Goal: Task Accomplishment & Management: Manage account settings

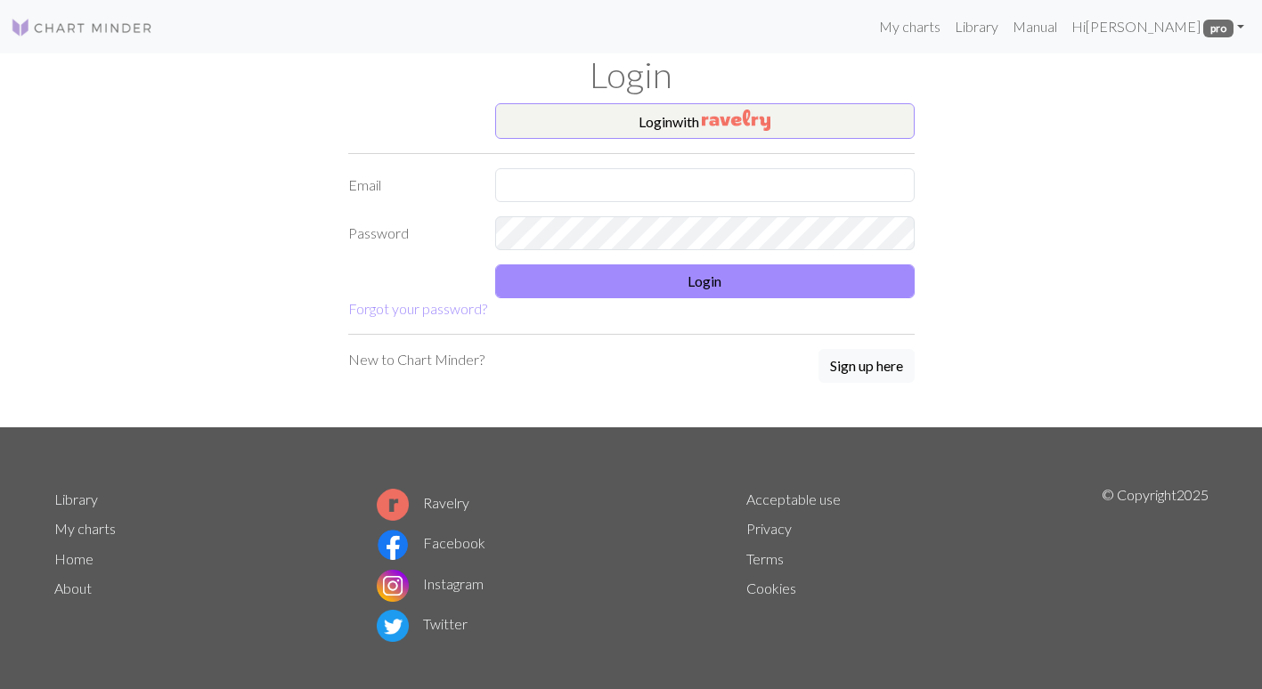
click at [478, 183] on label "Email" at bounding box center [411, 185] width 147 height 34
click at [501, 186] on input "text" at bounding box center [704, 185] width 419 height 34
type input "sonialoufunnell@gmail.com"
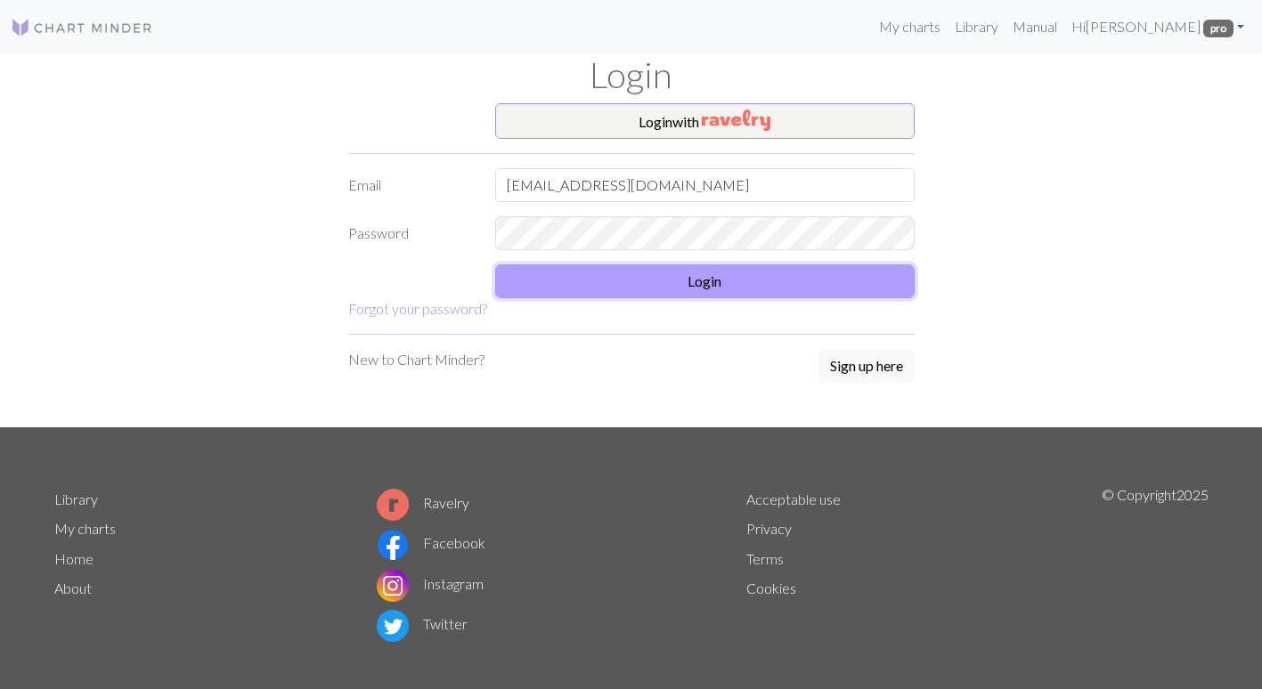
click at [806, 265] on button "Login" at bounding box center [704, 282] width 419 height 34
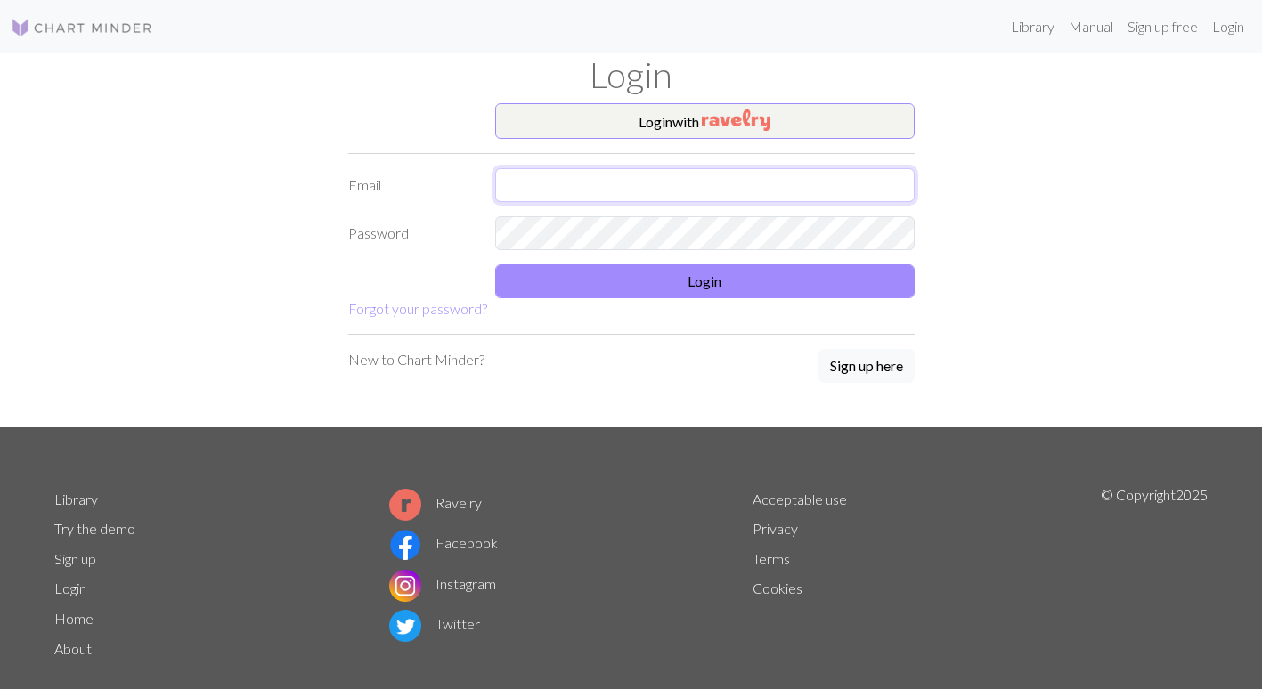
click at [534, 188] on input "text" at bounding box center [704, 185] width 419 height 34
type input "soniafunnellart@gmail.com"
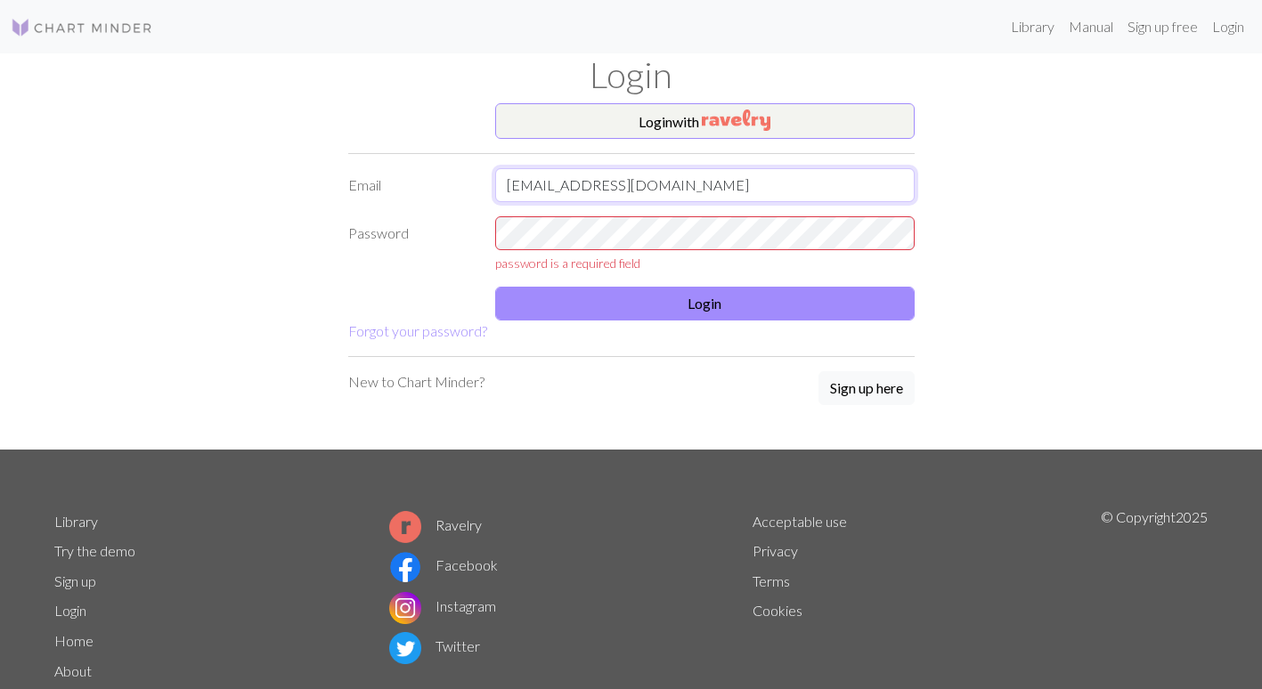
drag, startPoint x: 689, startPoint y: 192, endPoint x: 394, endPoint y: 192, distance: 295.7
click at [394, 192] on div "Email soniafunnellart@gmail.com" at bounding box center [632, 185] width 588 height 34
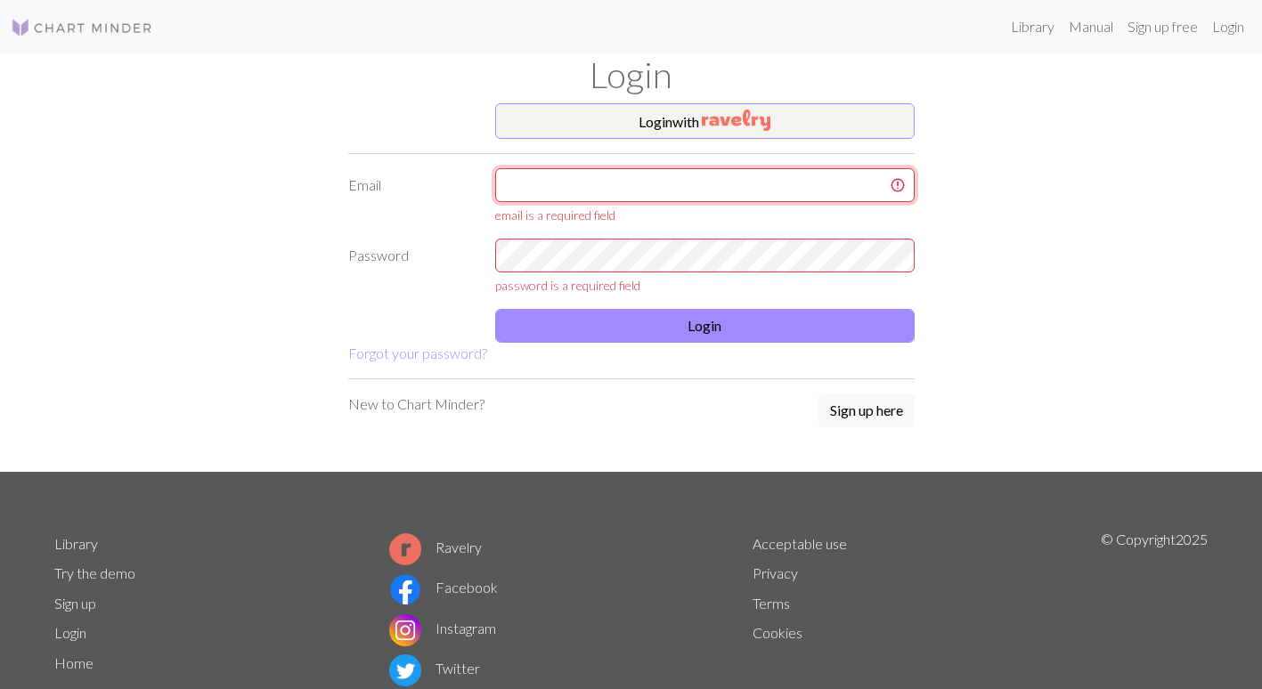
click at [517, 183] on input "text" at bounding box center [704, 185] width 419 height 34
type input "sonialoufunnell@gmail.com"
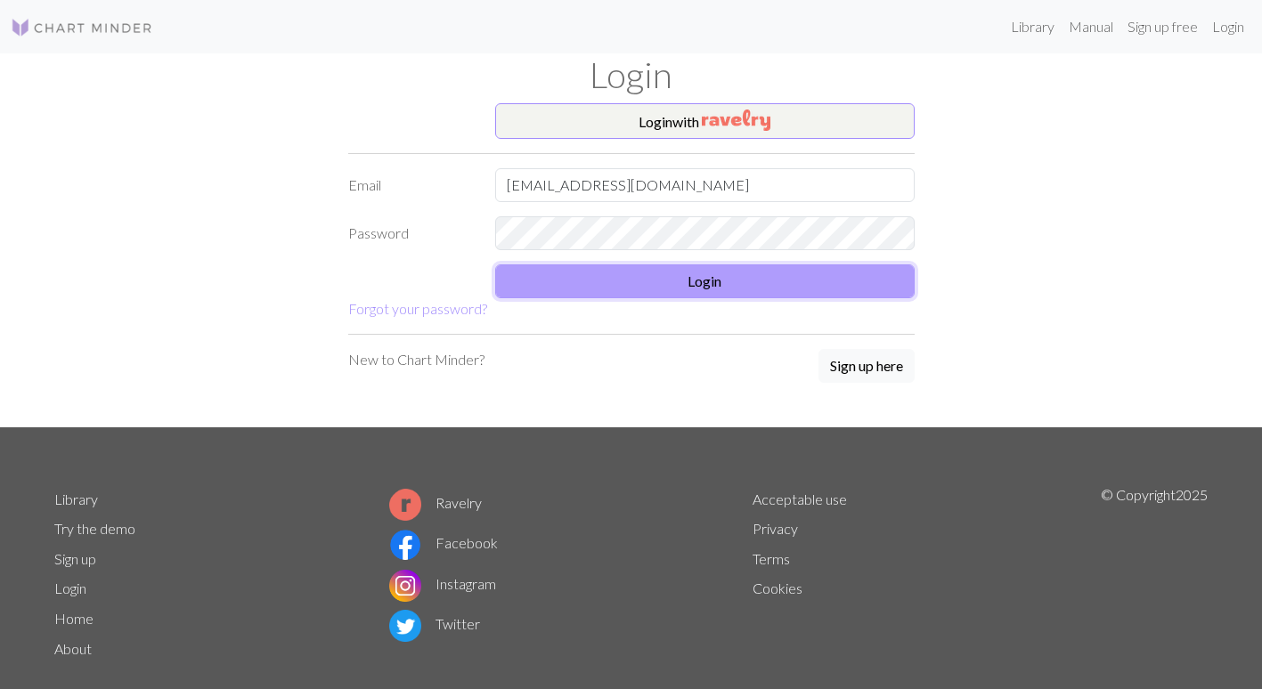
click at [753, 289] on button "Login" at bounding box center [704, 282] width 419 height 34
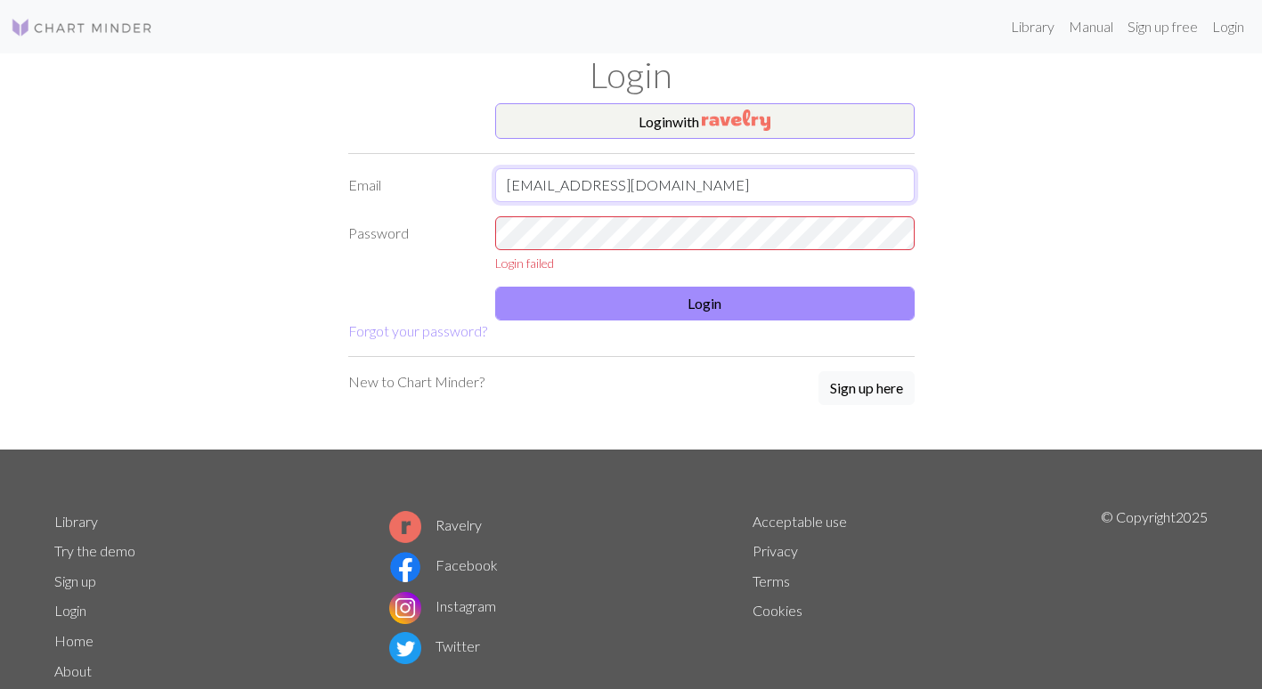
drag, startPoint x: 690, startPoint y: 190, endPoint x: 1183, endPoint y: 159, distance: 493.5
click at [205, 130] on div "Login with Email sonialoufunnell@gmail.com Password Login failed Login Forgot y…" at bounding box center [632, 276] width 1176 height 346
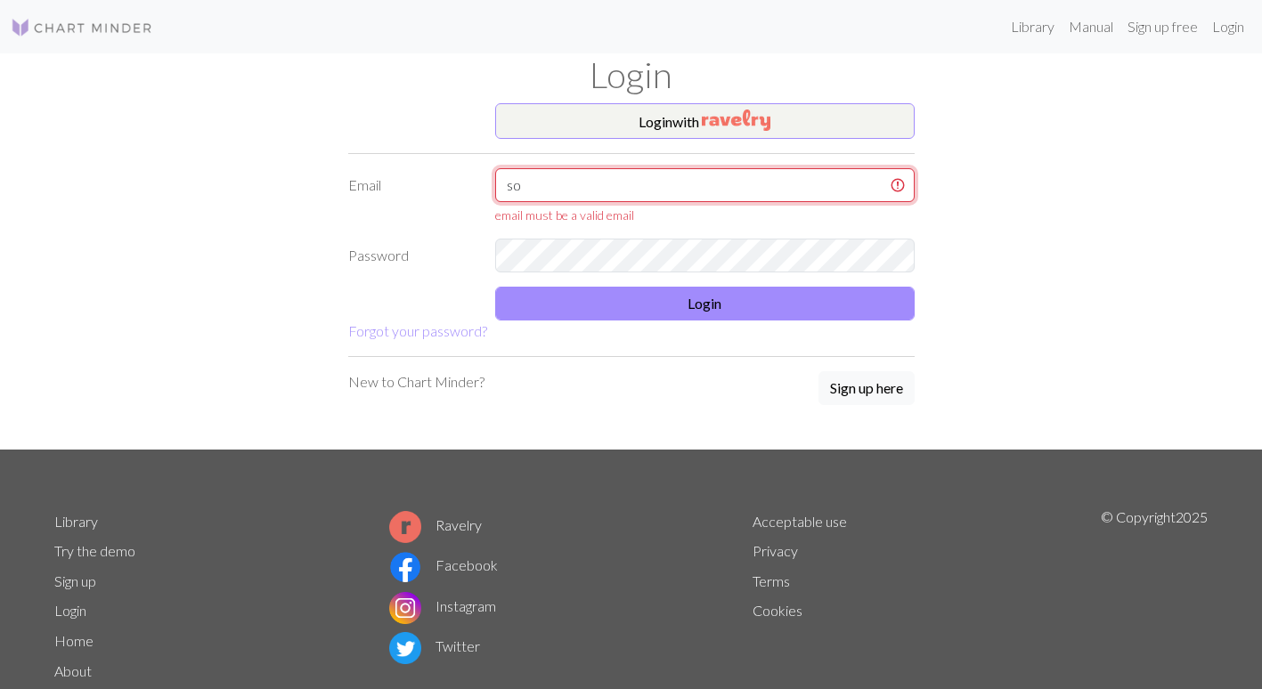
type input "soniafunnellart@gmail.com"
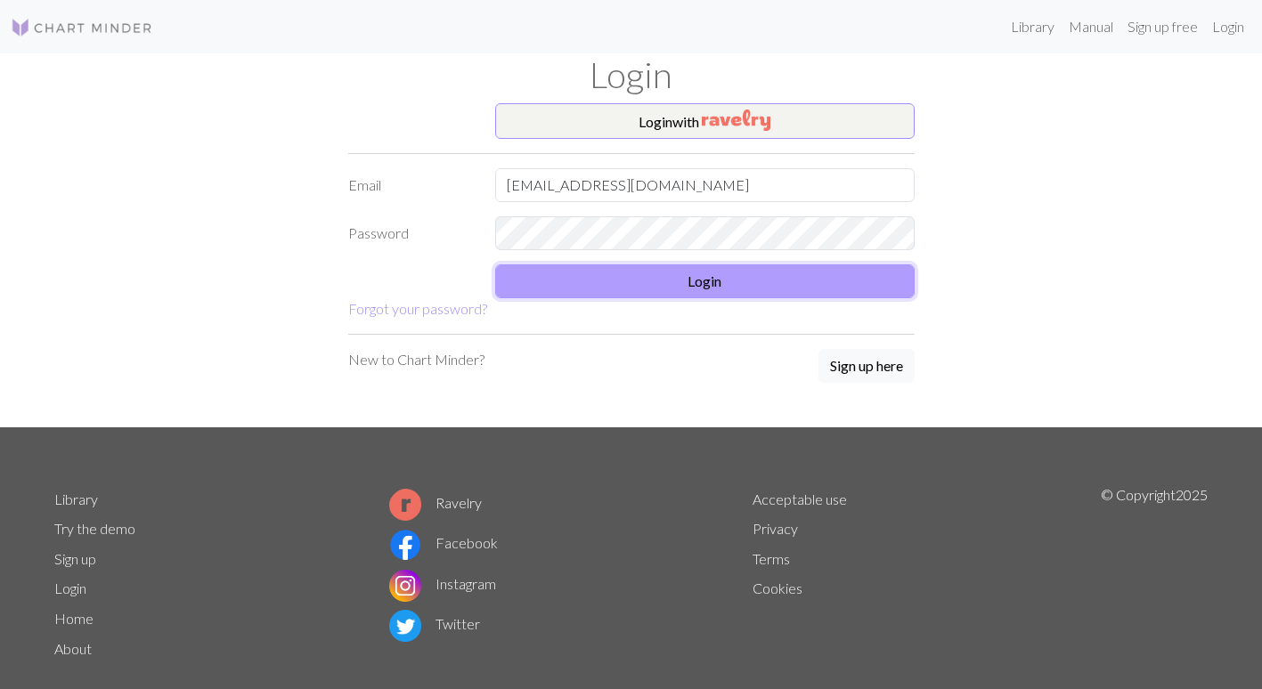
click at [682, 293] on button "Login" at bounding box center [704, 282] width 419 height 34
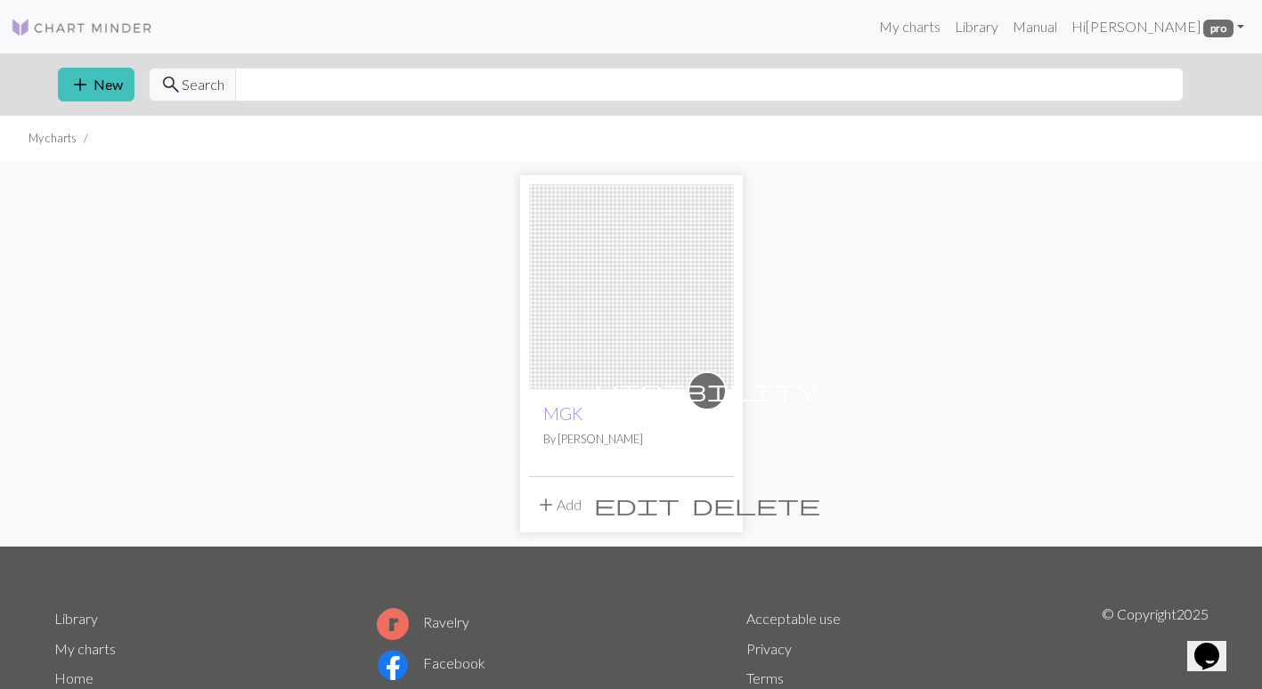
click at [668, 292] on img at bounding box center [631, 286] width 205 height 205
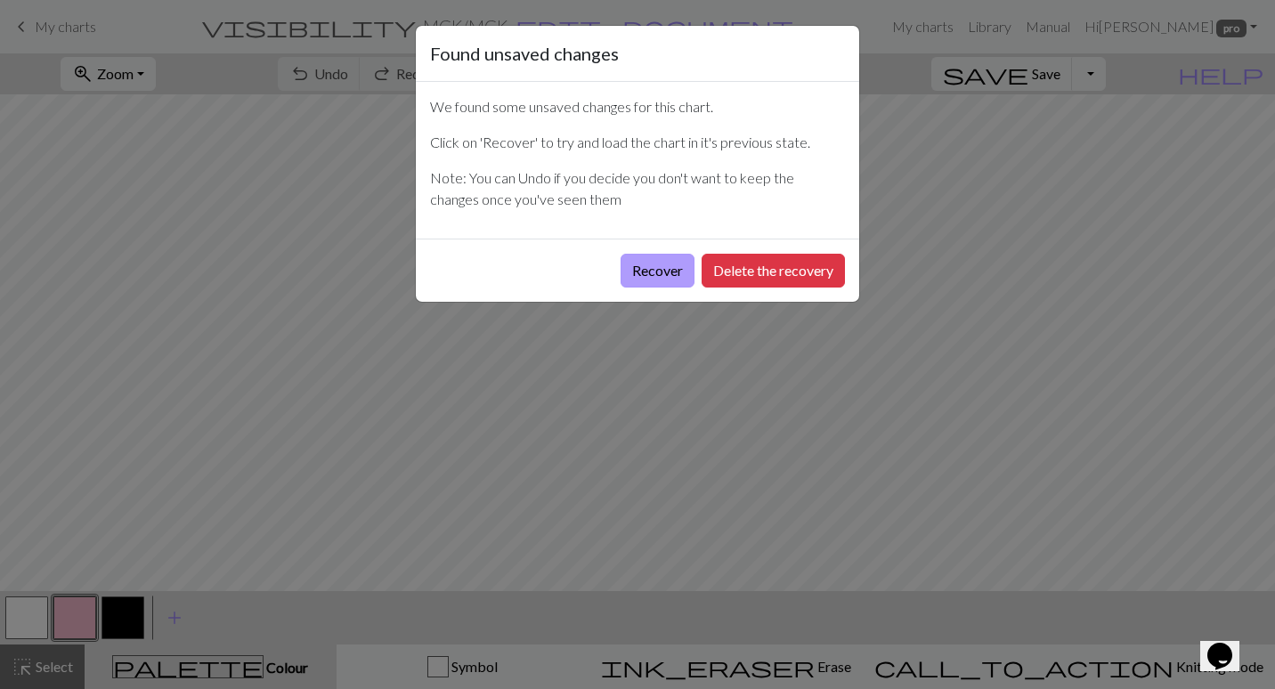
click at [683, 266] on button "Recover" at bounding box center [658, 271] width 74 height 34
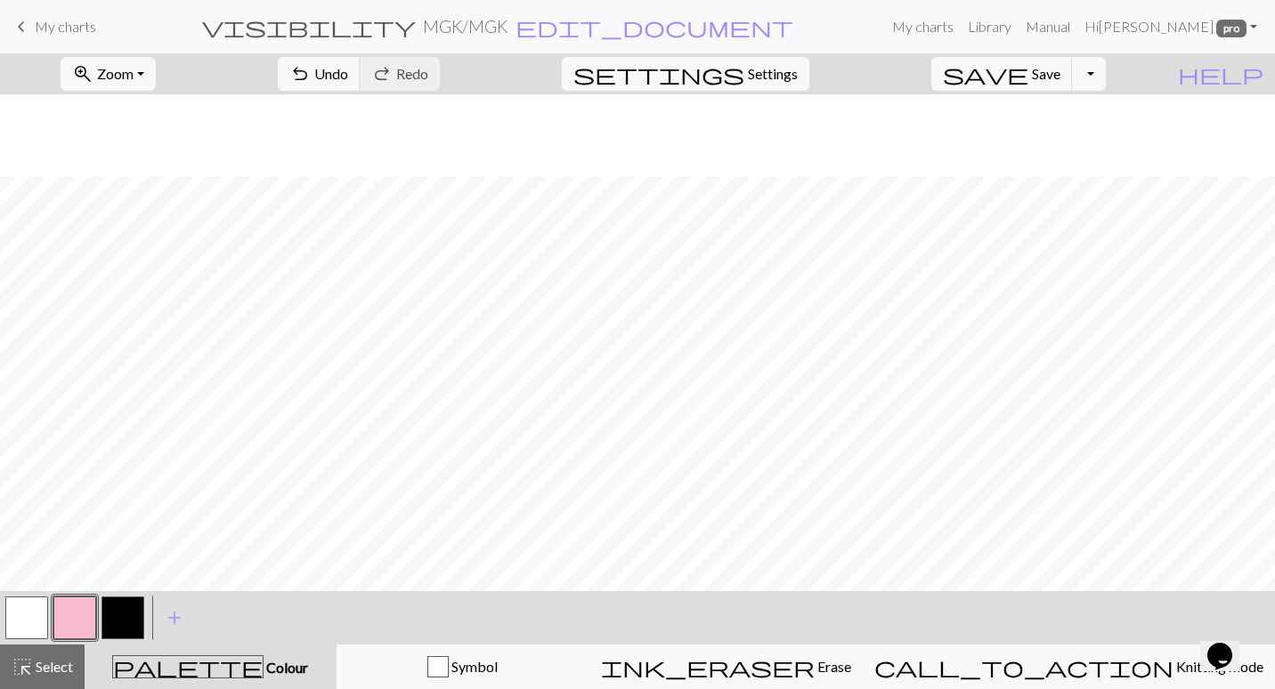
scroll to position [1378, 0]
click at [156, 61] on button "zoom_in Zoom Zoom" at bounding box center [108, 74] width 95 height 34
click at [167, 107] on button "Fit all" at bounding box center [131, 113] width 141 height 28
click at [156, 57] on button "zoom_in Zoom Zoom" at bounding box center [108, 74] width 95 height 34
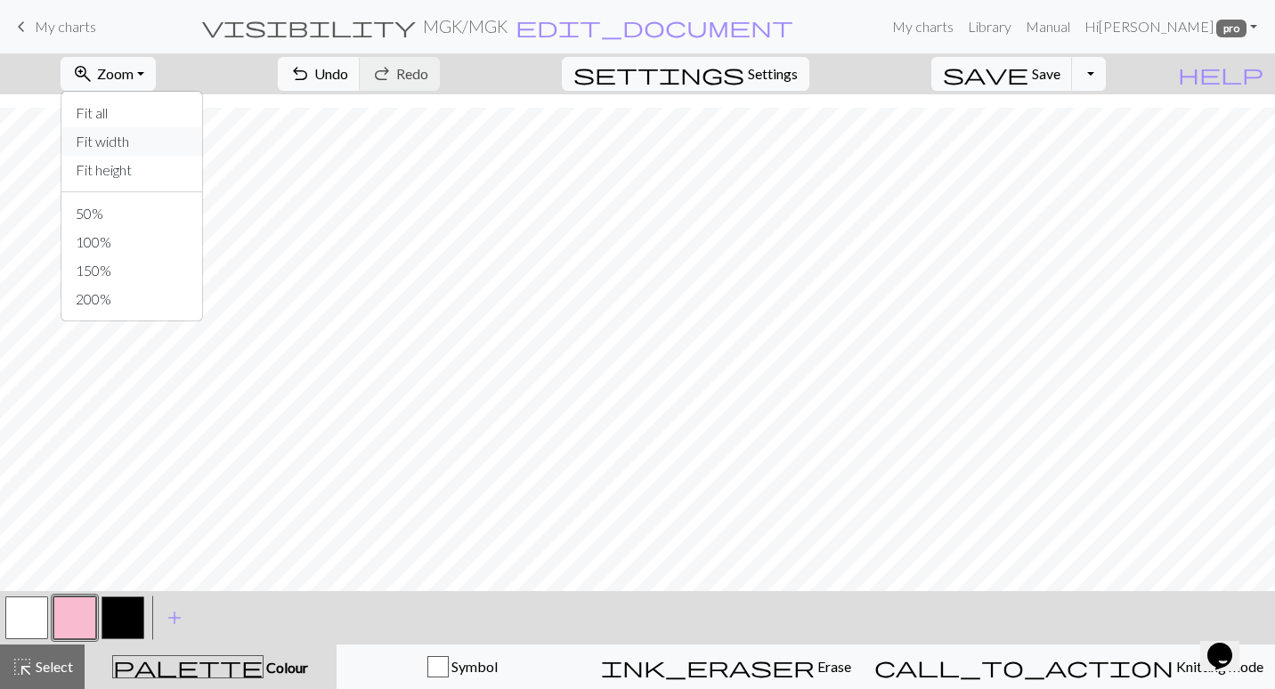
click at [167, 134] on button "Fit width" at bounding box center [131, 141] width 141 height 28
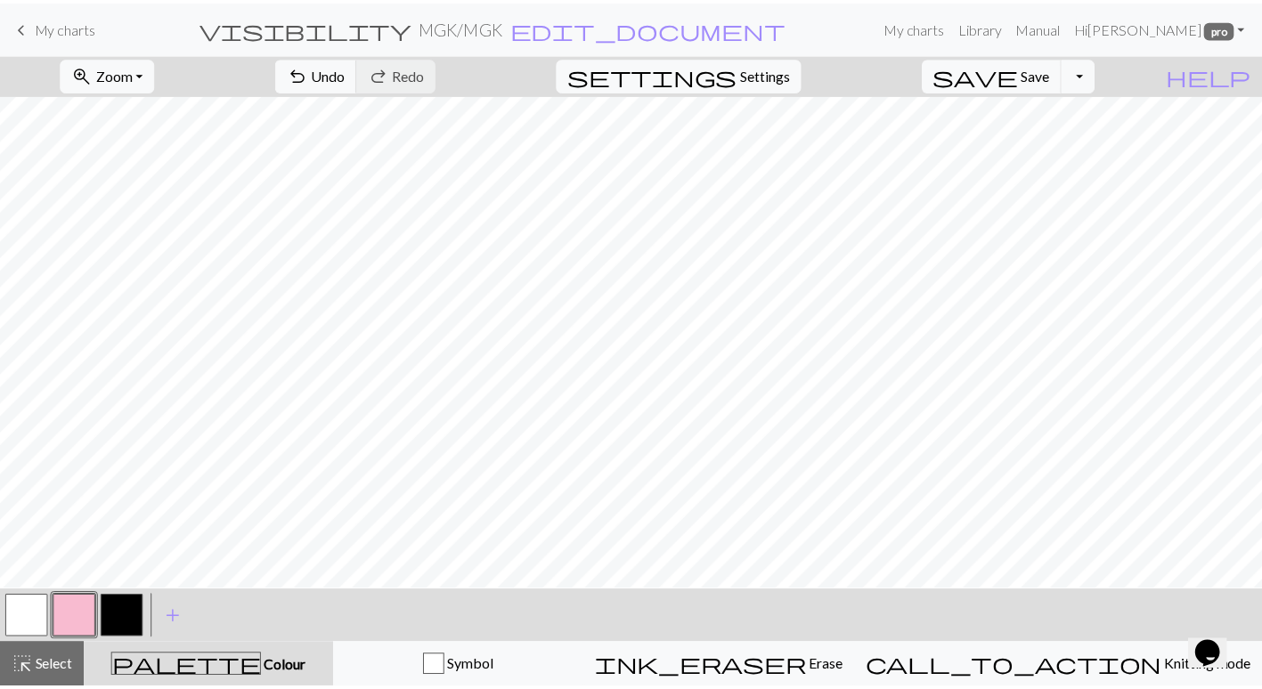
scroll to position [0, 0]
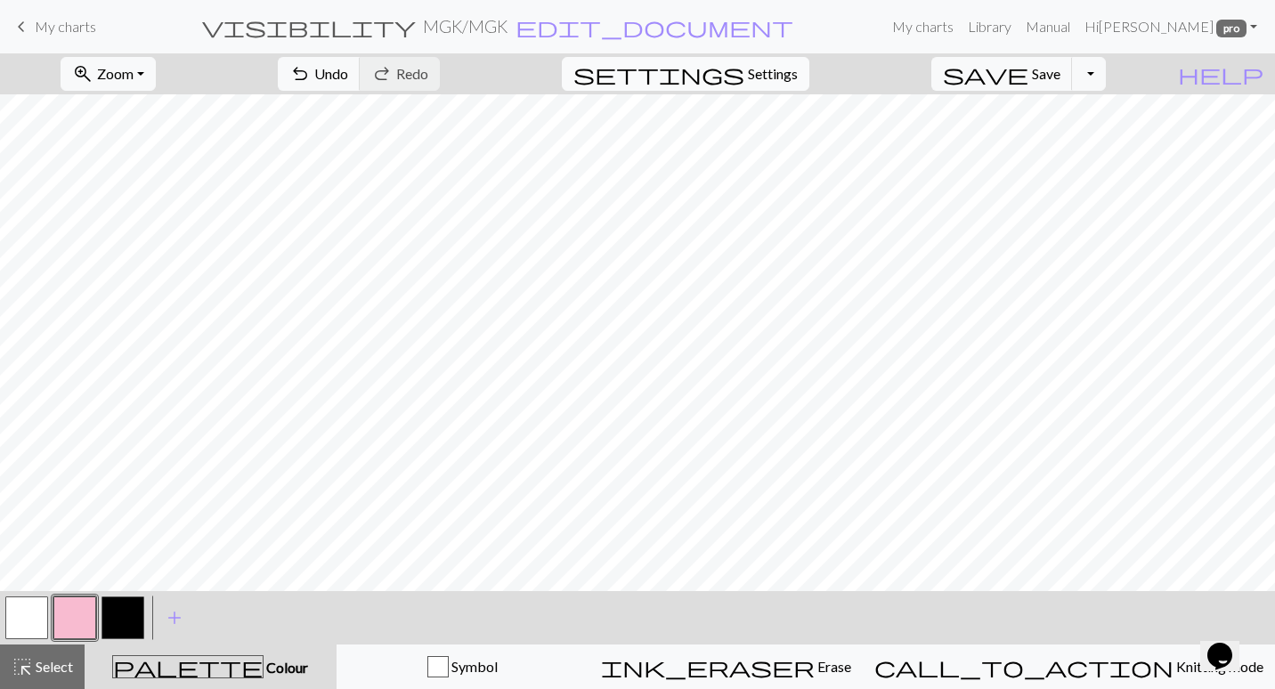
drag, startPoint x: 38, startPoint y: 26, endPoint x: 741, endPoint y: 82, distance: 704.9
click at [38, 27] on span "My charts" at bounding box center [65, 26] width 61 height 17
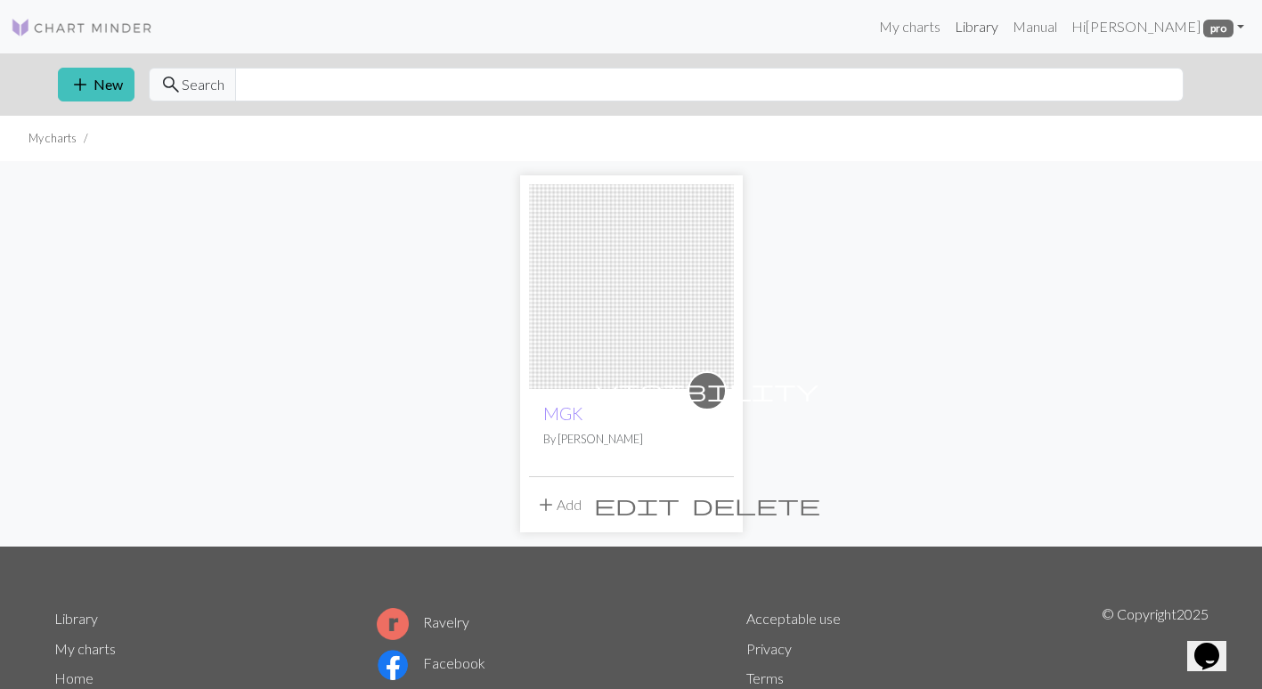
click at [1000, 29] on link "Library" at bounding box center [977, 27] width 58 height 36
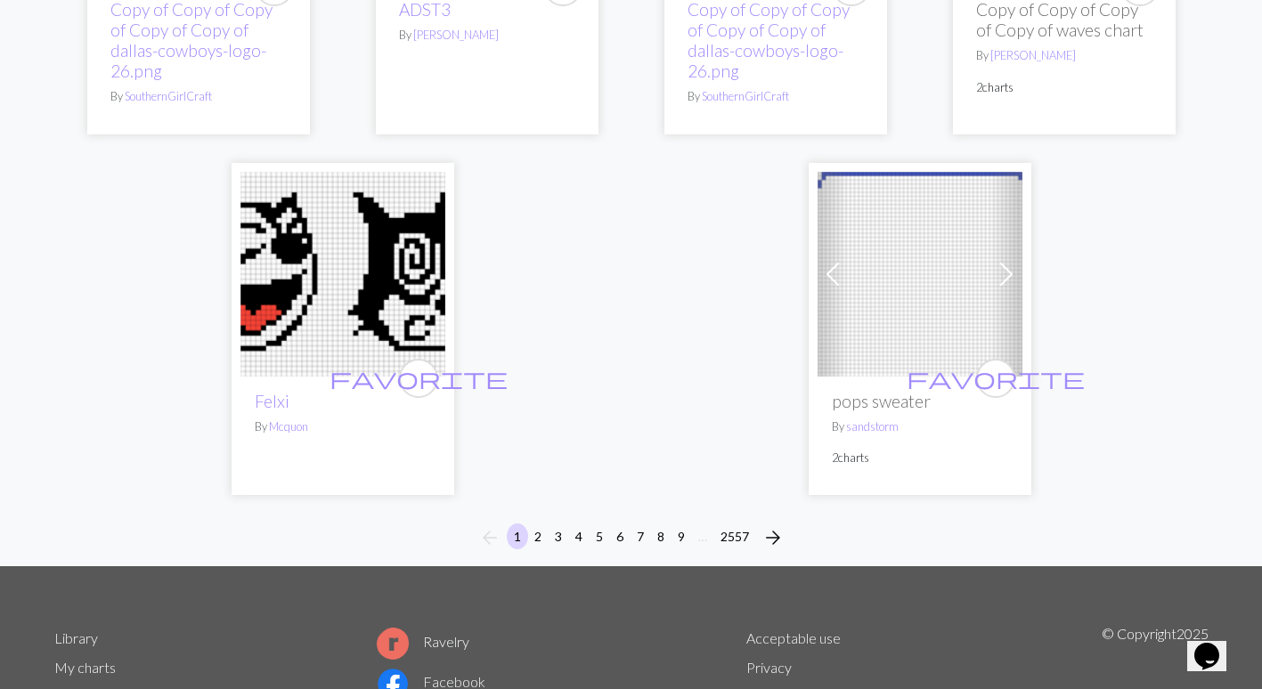
scroll to position [4631, 0]
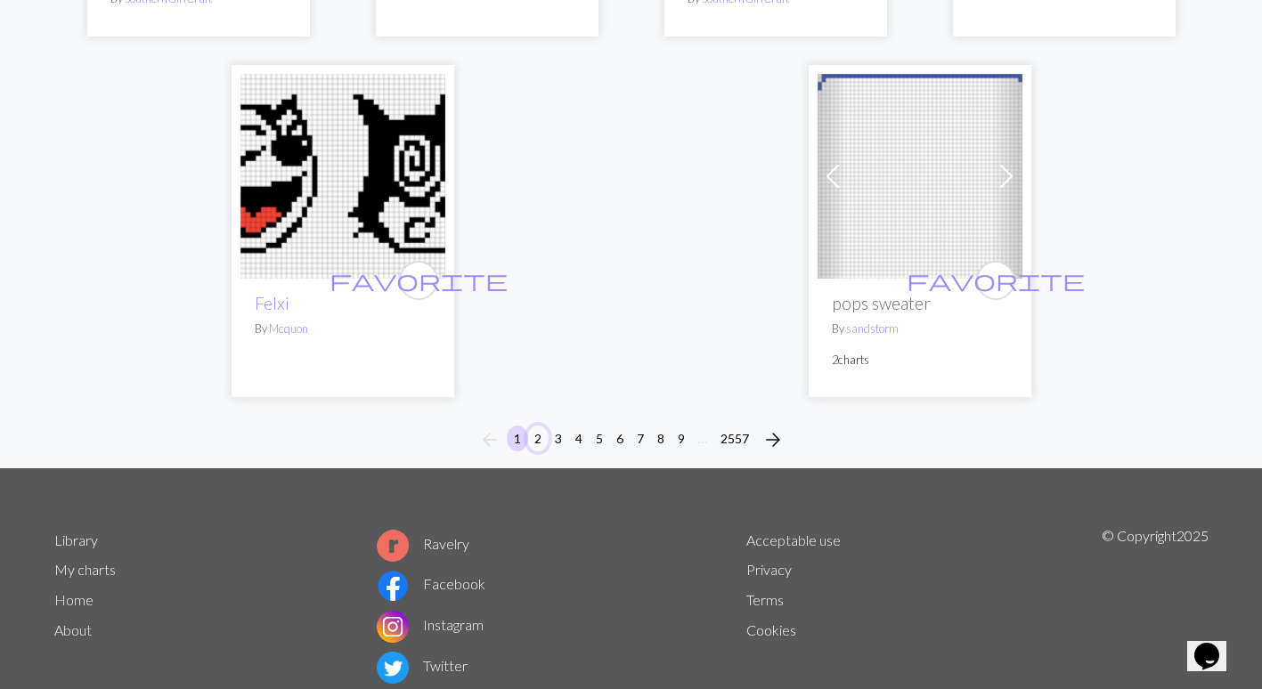
click at [540, 436] on button "2" at bounding box center [537, 439] width 21 height 26
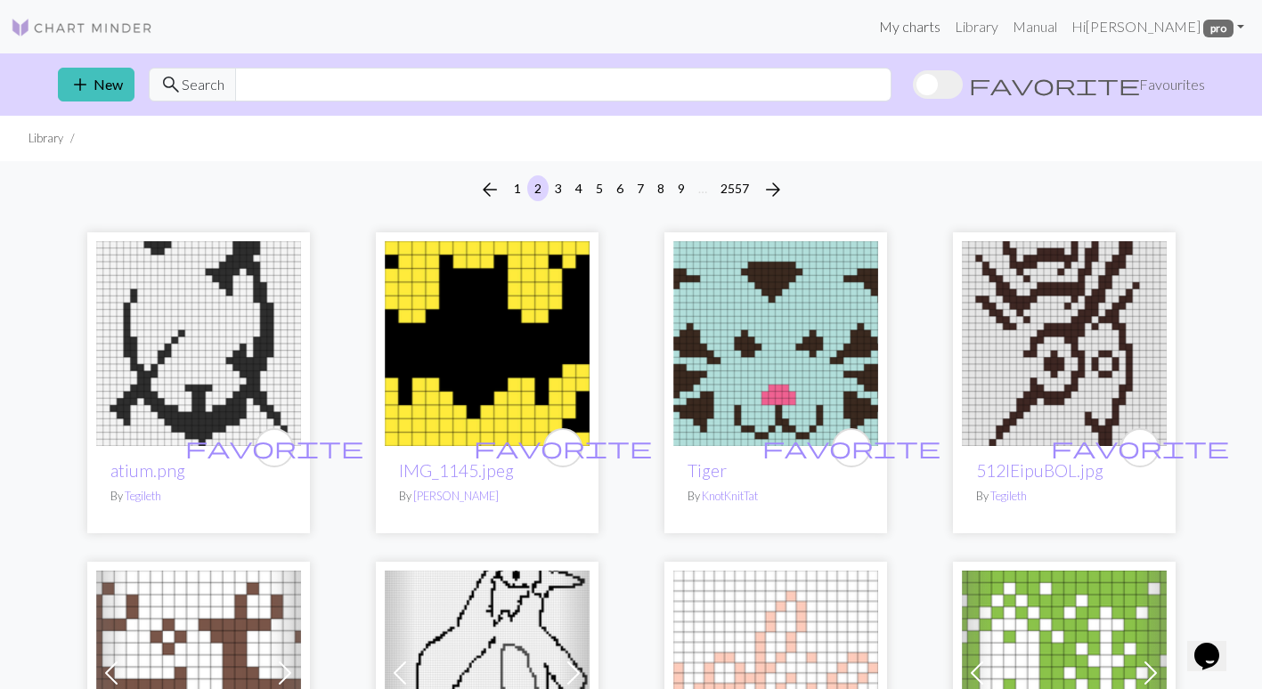
click at [948, 28] on link "My charts" at bounding box center [910, 27] width 76 height 36
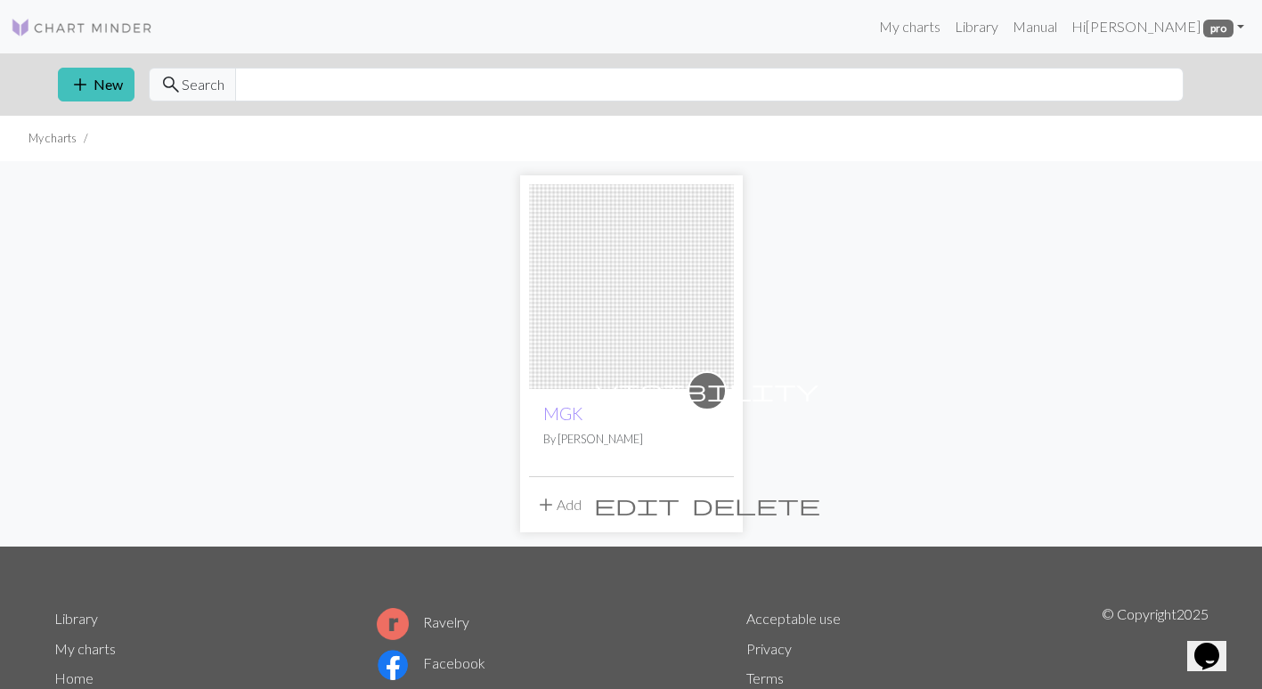
click at [677, 504] on span "edit" at bounding box center [636, 505] width 85 height 25
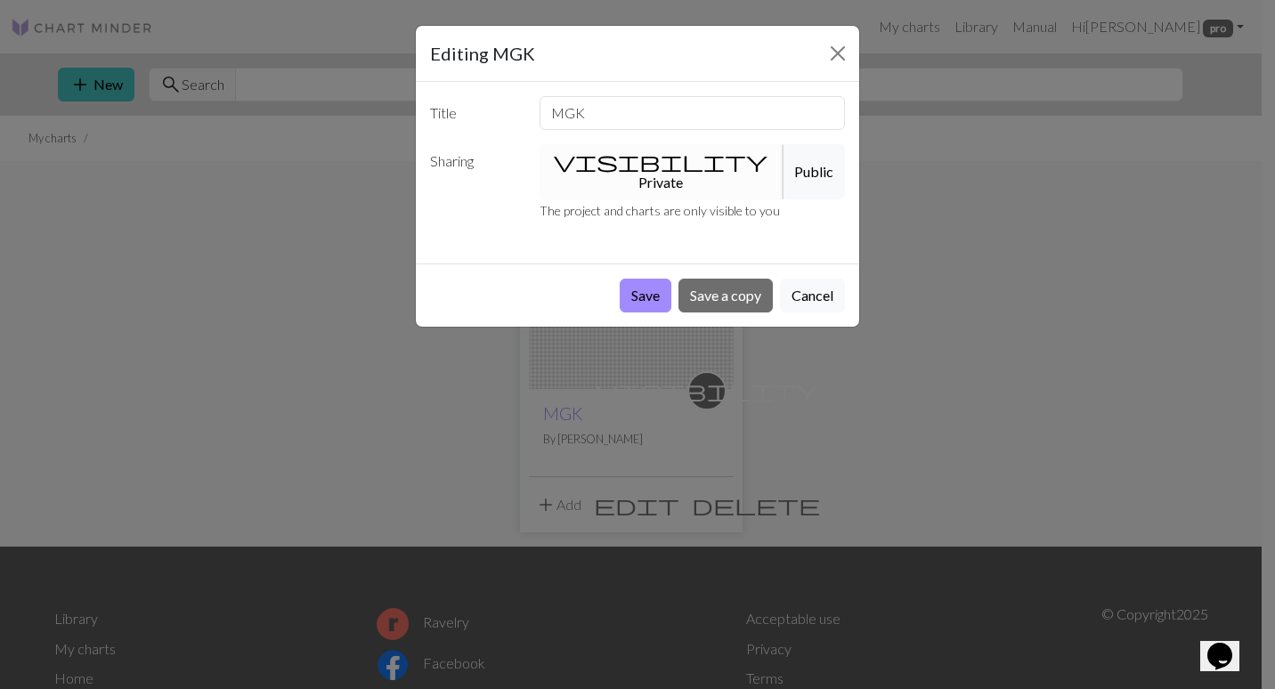
click at [628, 161] on button "visibility Private" at bounding box center [662, 171] width 245 height 55
click at [783, 160] on button "Public" at bounding box center [814, 171] width 62 height 55
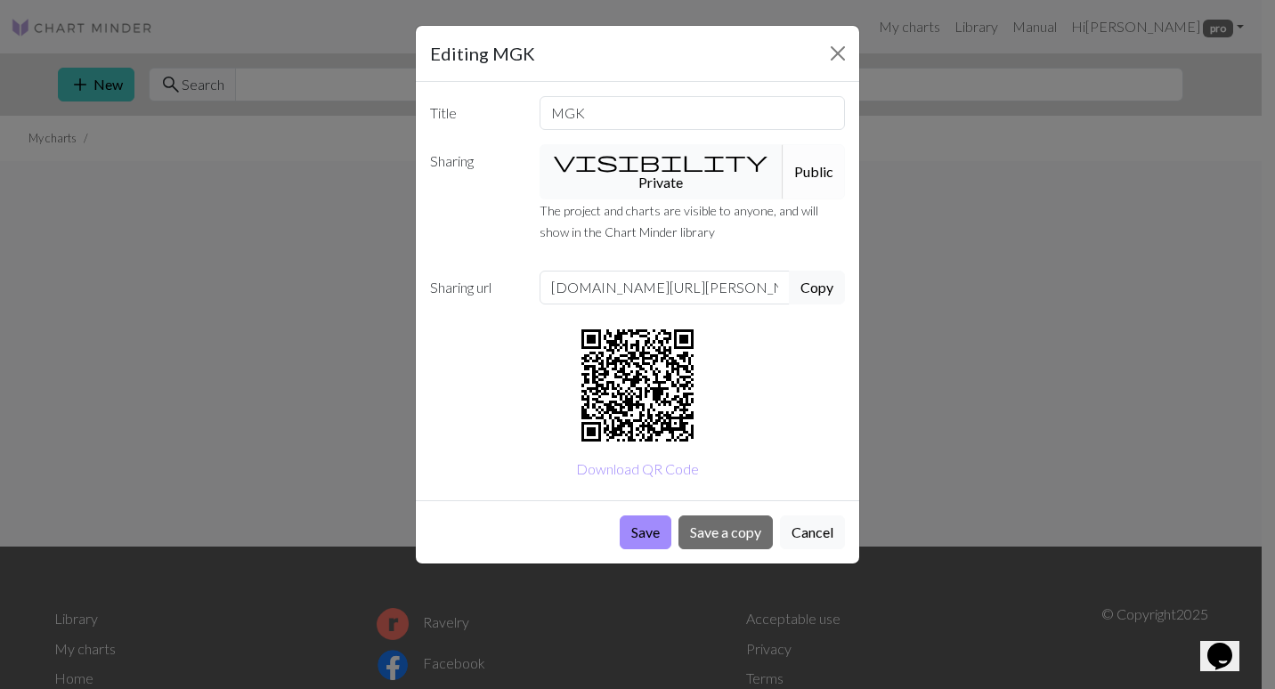
click at [621, 157] on button "visibility Private" at bounding box center [662, 171] width 245 height 55
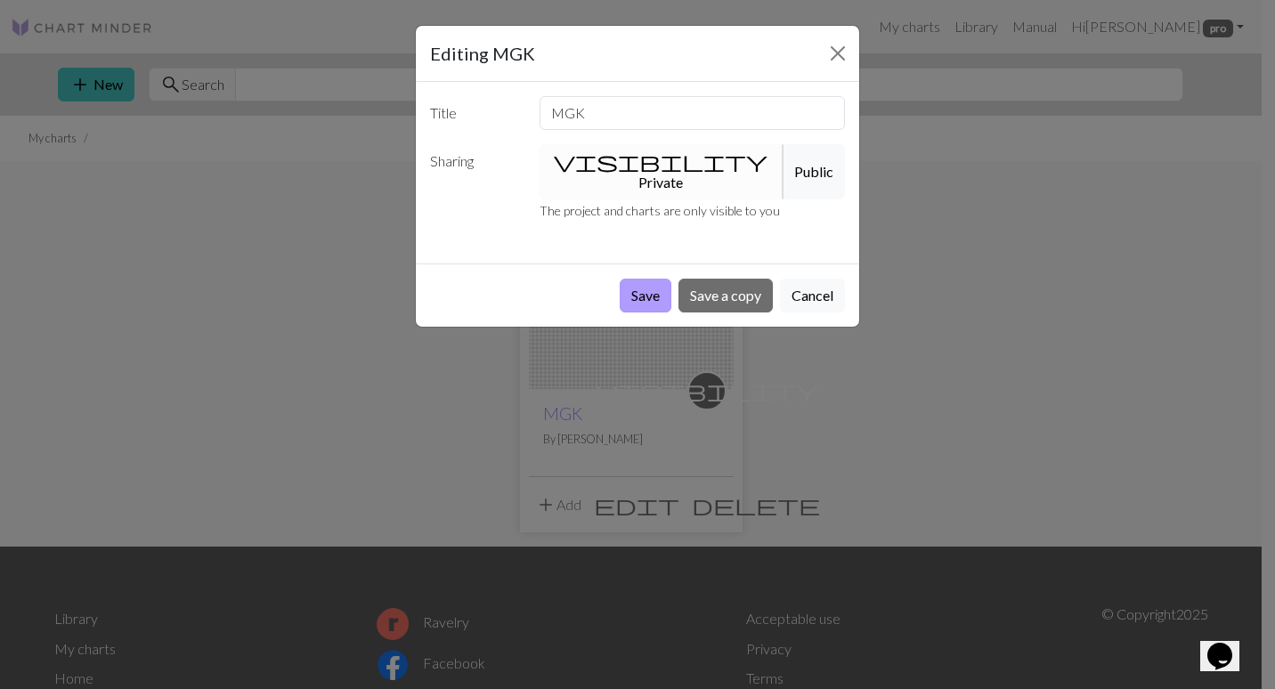
click at [633, 279] on button "Save" at bounding box center [646, 296] width 52 height 34
